Goal: Navigation & Orientation: Find specific page/section

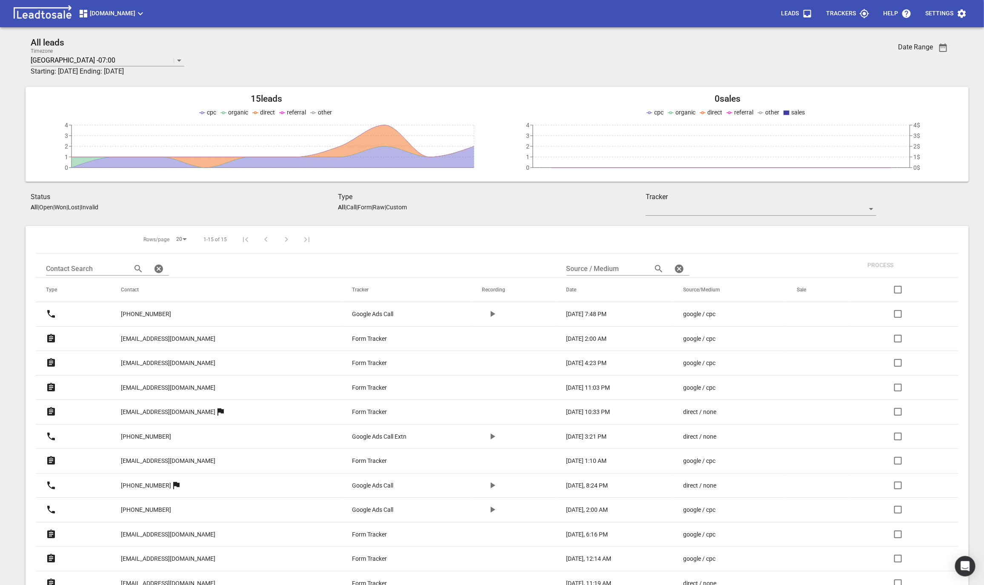
click at [93, 8] on button "Design2renovate.co.nz" at bounding box center [112, 13] width 74 height 17
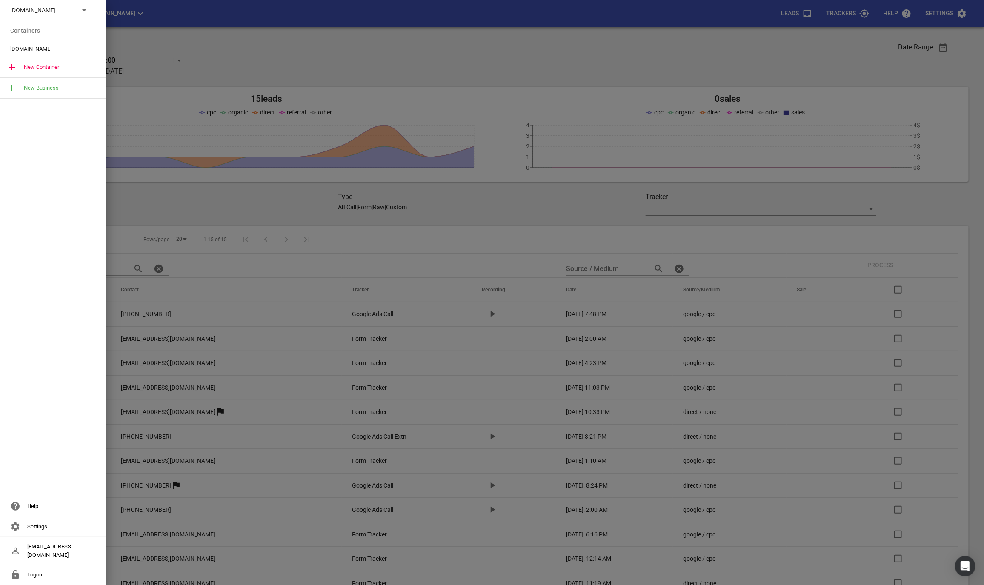
click at [68, 11] on p "Design2renovate.co.nz" at bounding box center [41, 10] width 62 height 9
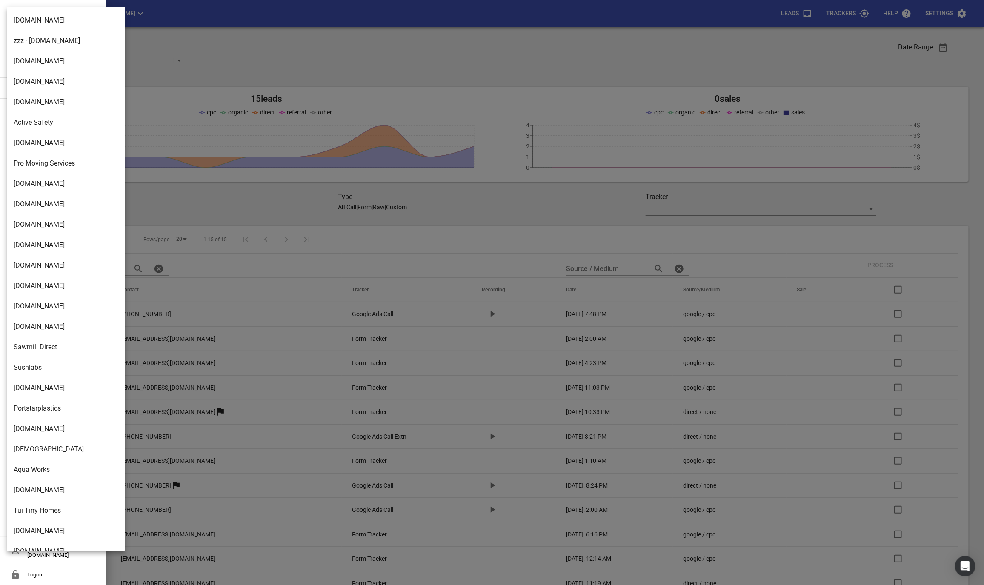
scroll to position [1218, 0]
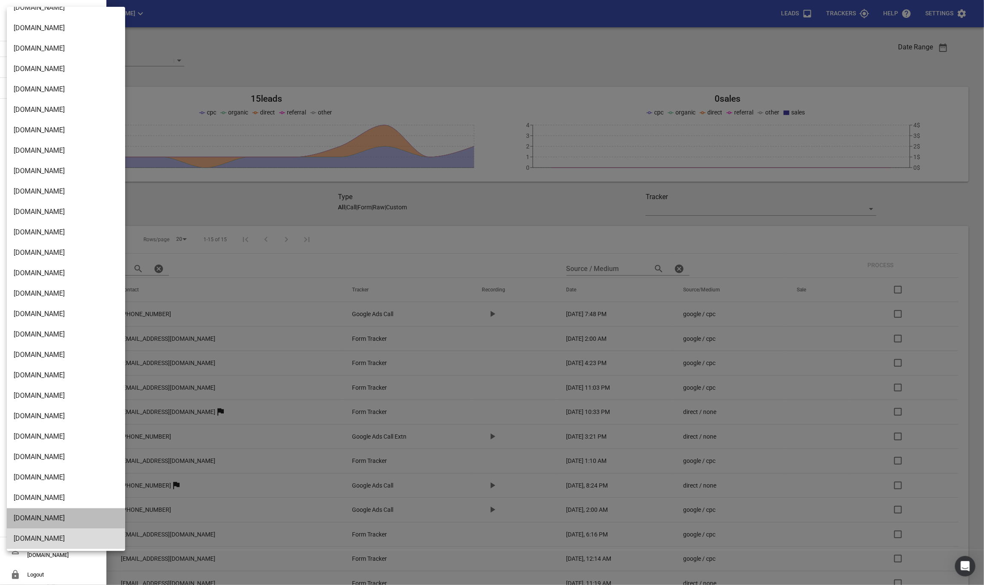
click at [34, 521] on li "Cleaningsystems.co.nz" at bounding box center [66, 518] width 118 height 20
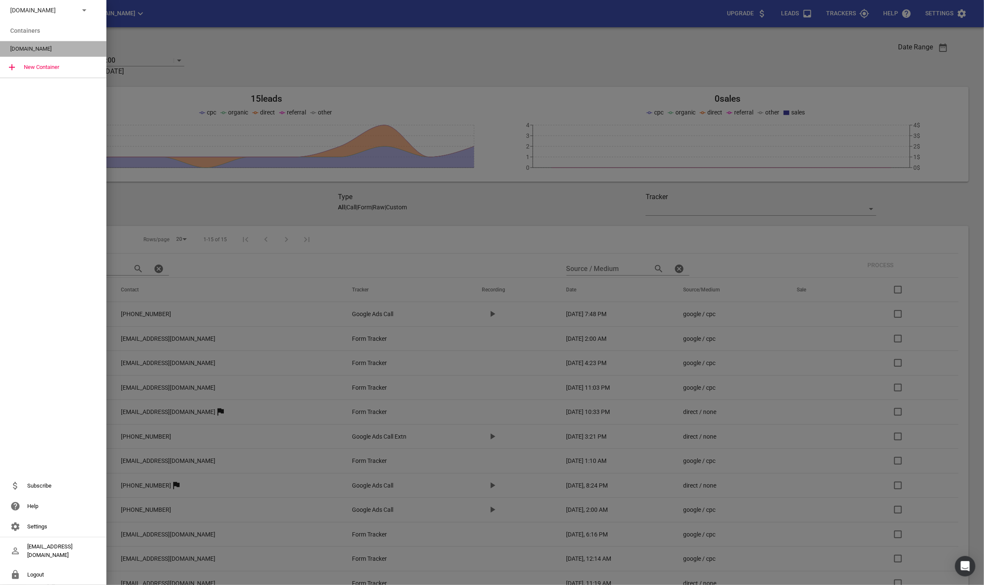
click at [18, 51] on span "Cleaningsystems.co.nz" at bounding box center [49, 49] width 79 height 9
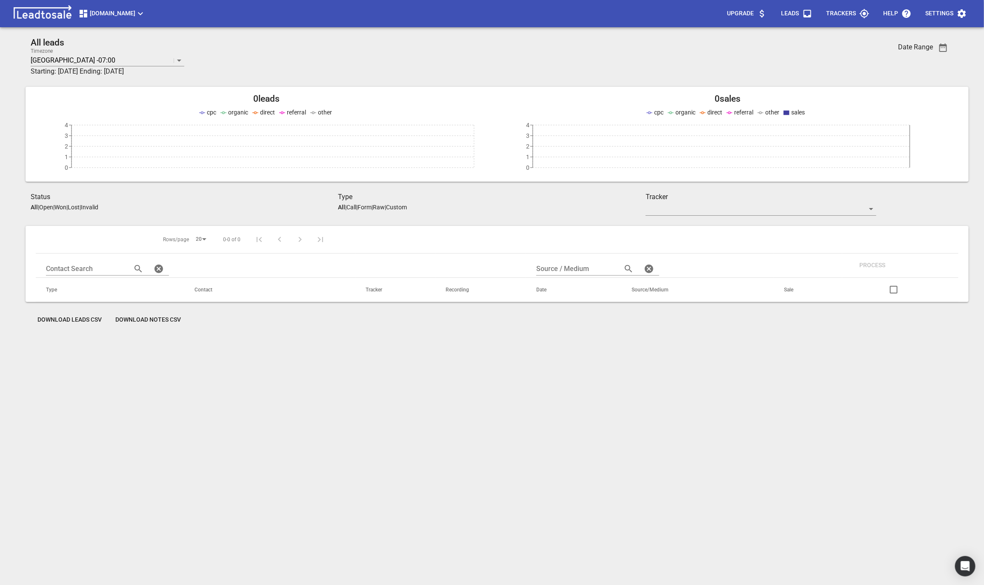
click at [127, 9] on span "Cleaningsystems.co.nz" at bounding box center [111, 14] width 67 height 10
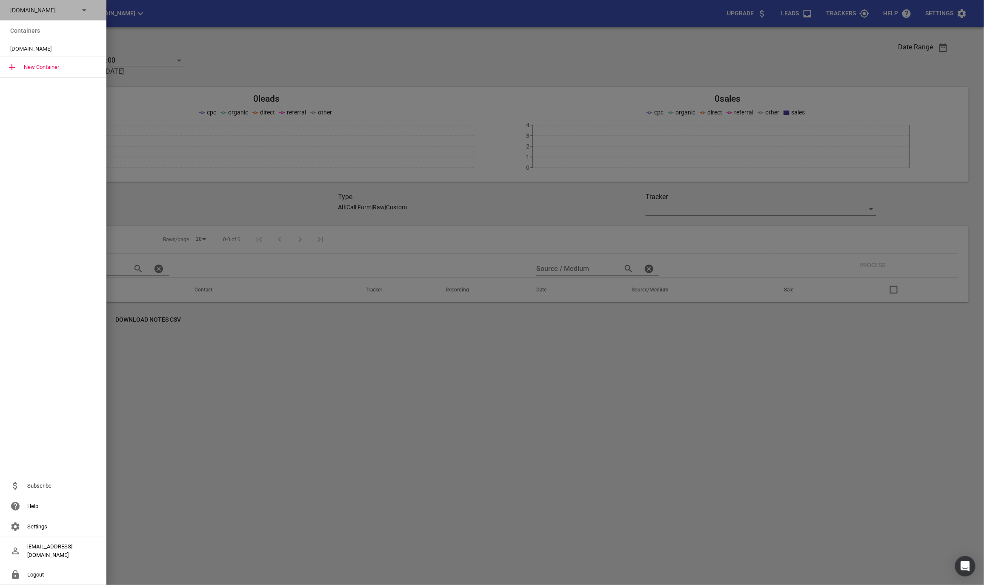
click at [77, 11] on div "Cleaningsystems.co.nz" at bounding box center [44, 10] width 69 height 9
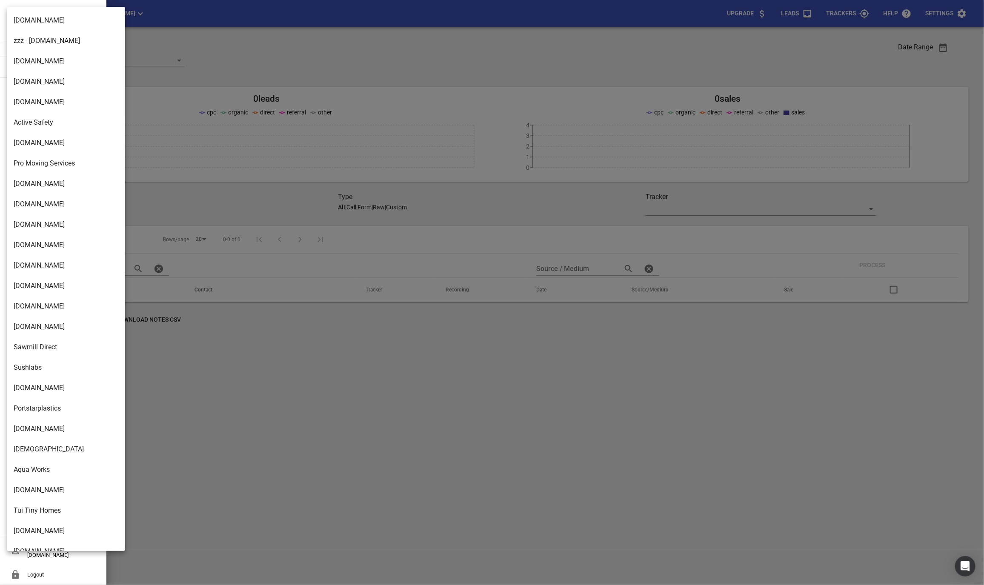
scroll to position [1218, 0]
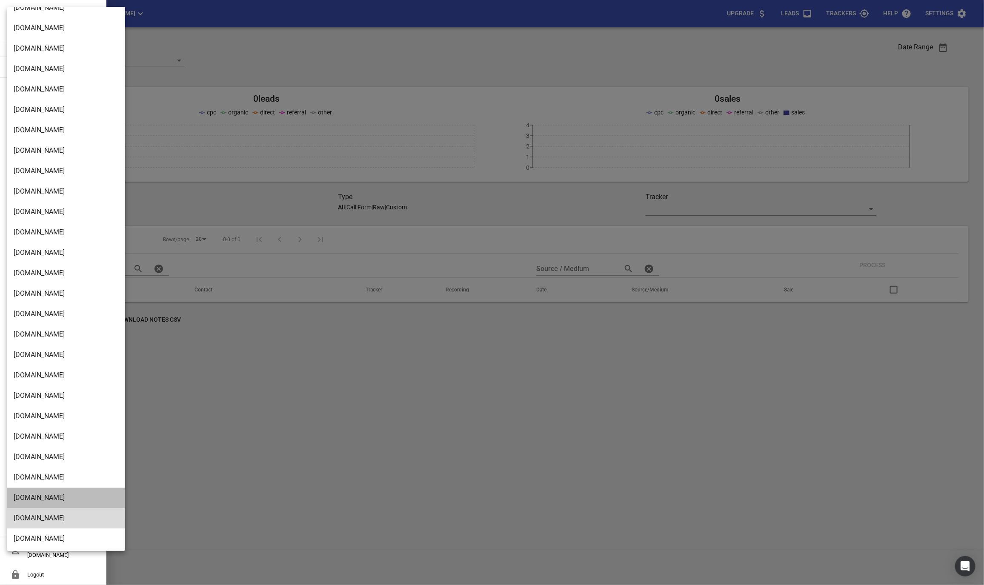
click at [33, 492] on li "Recycledplasticcontainers.co.nz" at bounding box center [66, 498] width 118 height 20
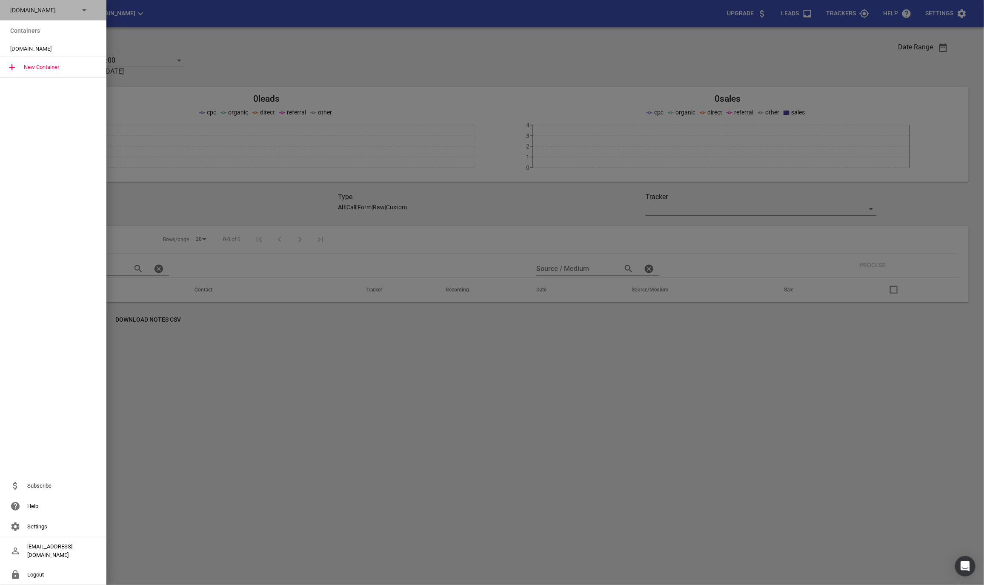
click at [62, 14] on p "Recycledplasticcontainers.co.nz" at bounding box center [41, 10] width 62 height 9
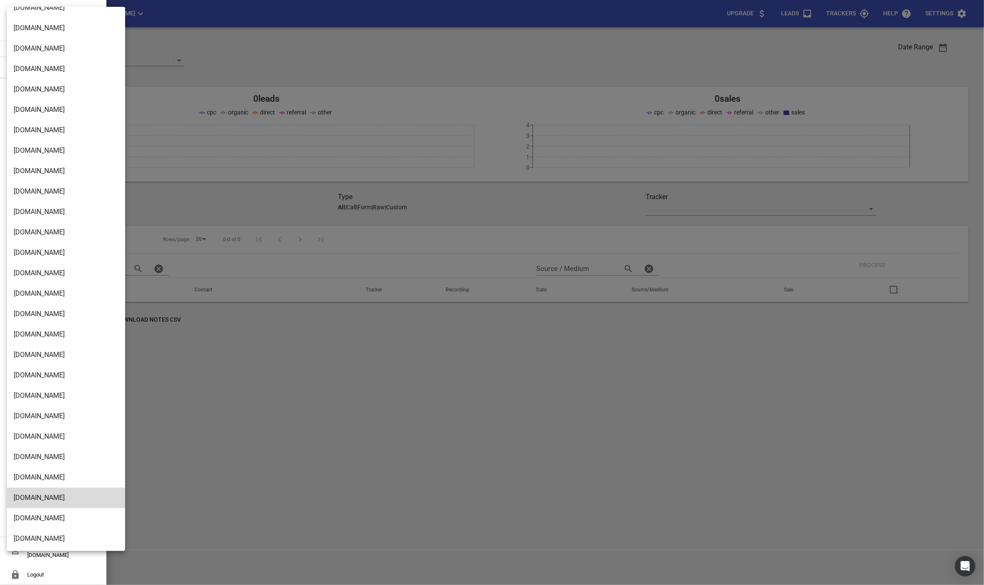
click at [57, 472] on li "[DOMAIN_NAME]" at bounding box center [66, 477] width 118 height 20
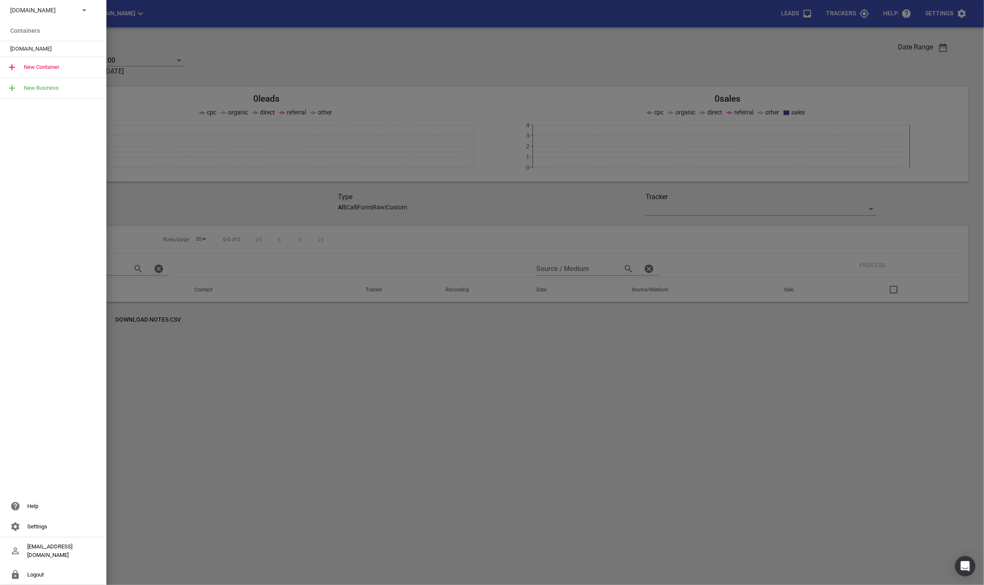
click at [27, 45] on span "[DOMAIN_NAME]" at bounding box center [49, 49] width 79 height 9
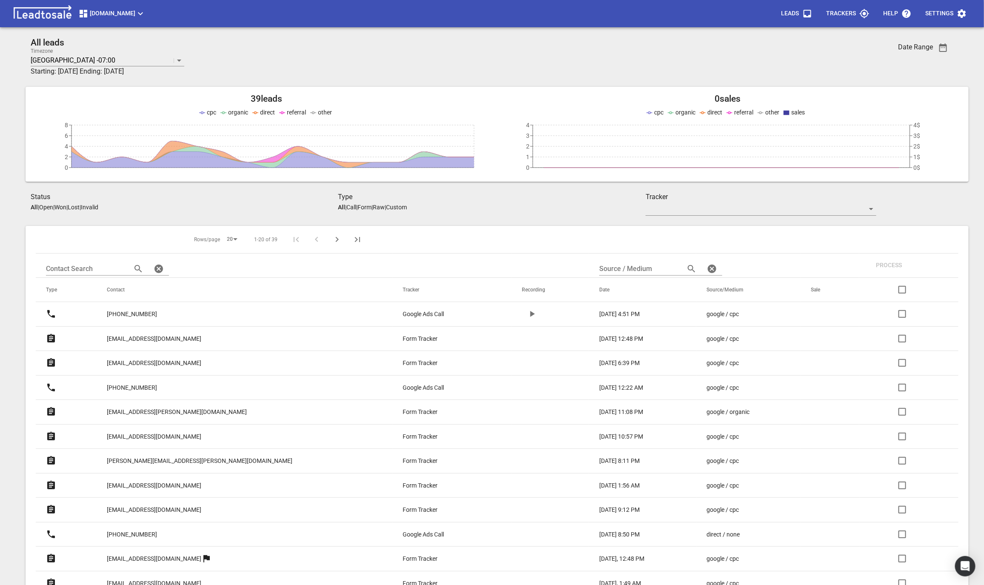
click at [126, 336] on p "[EMAIL_ADDRESS][DOMAIN_NAME]" at bounding box center [154, 338] width 94 height 9
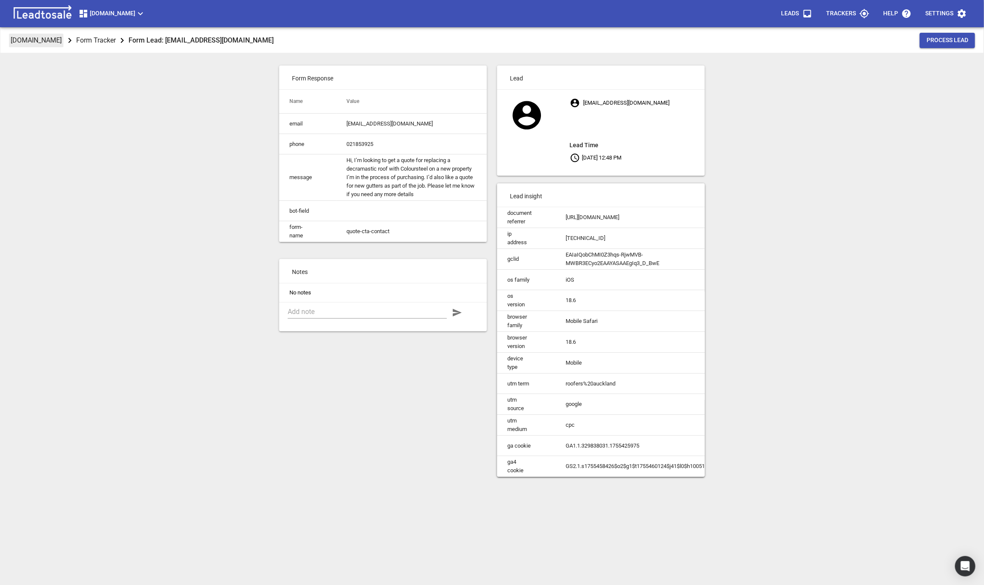
click at [41, 45] on p "[DOMAIN_NAME]" at bounding box center [36, 40] width 51 height 10
